Goal: Find contact information: Find contact information

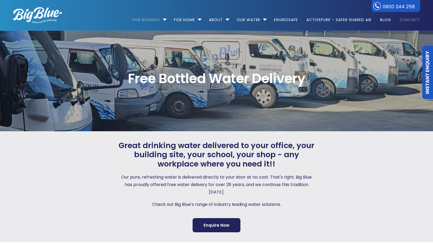
click at [412, 19] on link "Contact" at bounding box center [408, 17] width 24 height 34
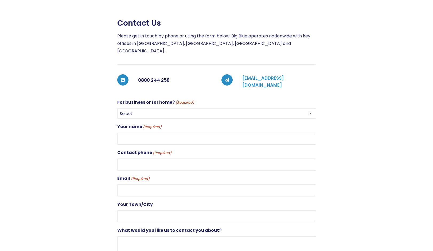
click at [282, 75] on link "[EMAIL_ADDRESS][DOMAIN_NAME]" at bounding box center [264, 81] width 42 height 13
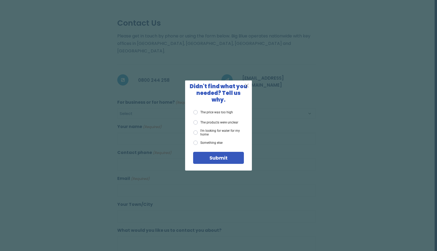
click at [248, 89] on span "X" at bounding box center [247, 85] width 5 height 7
